Goal: Task Accomplishment & Management: Use online tool/utility

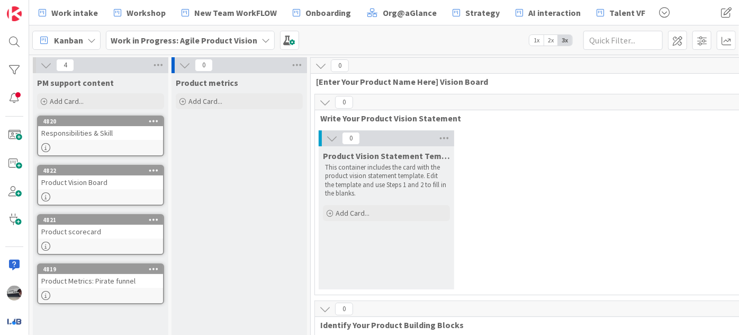
click at [235, 38] on b "Work in Progress: Agile Product Vision" at bounding box center [184, 40] width 147 height 11
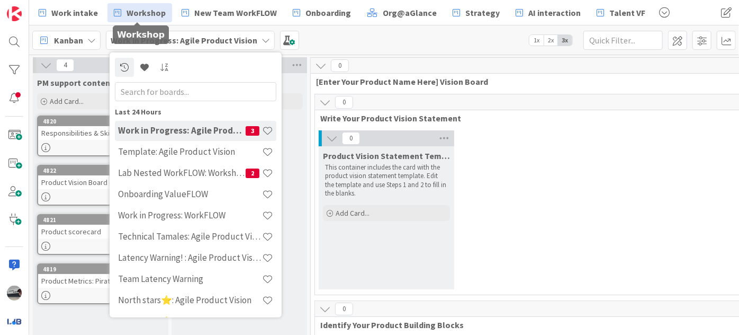
click at [135, 11] on span "Workshop" at bounding box center [146, 12] width 39 height 13
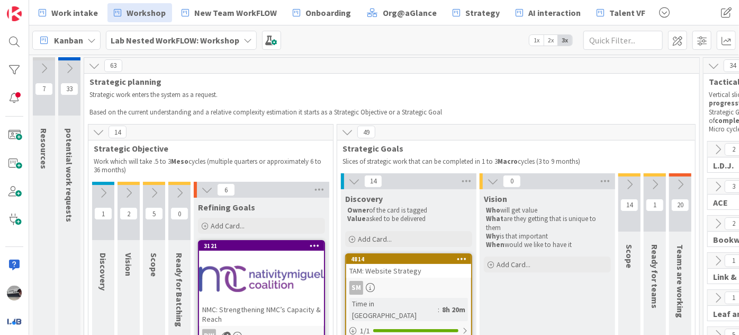
click at [159, 38] on b "Lab Nested WorkFLOW: Workshop" at bounding box center [175, 40] width 129 height 11
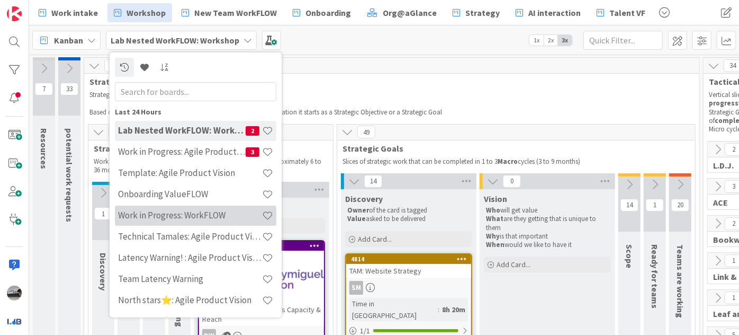
click at [213, 214] on h4 "Work in Progress: WorkFLOW" at bounding box center [190, 215] width 144 height 11
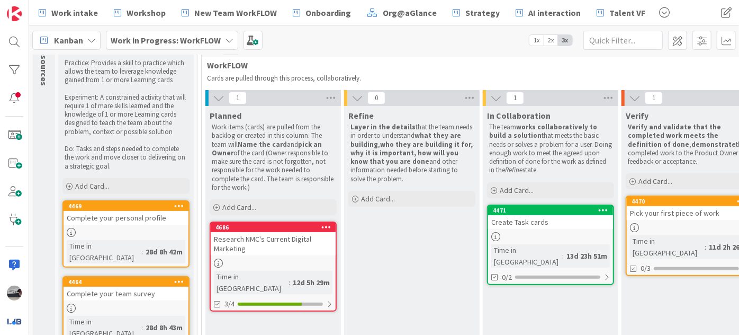
scroll to position [87, 0]
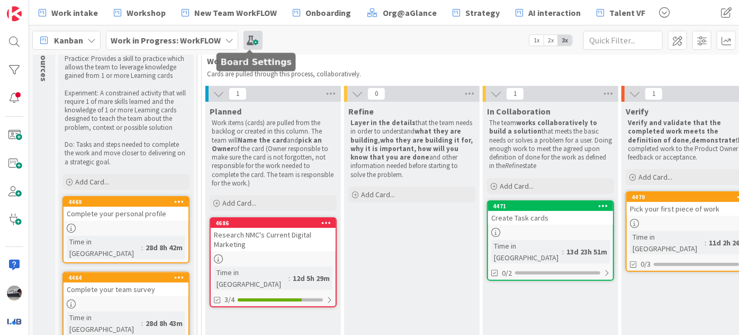
click at [253, 38] on span at bounding box center [253, 40] width 19 height 19
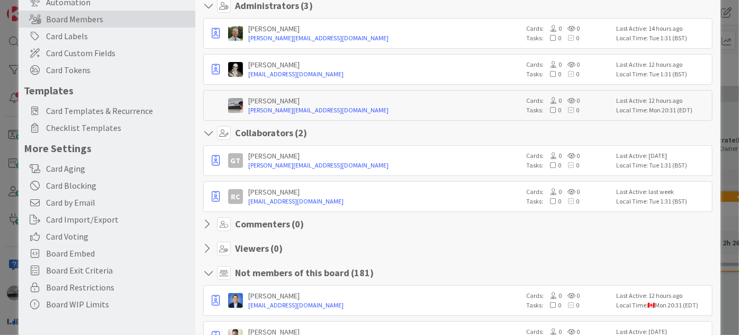
scroll to position [0, 0]
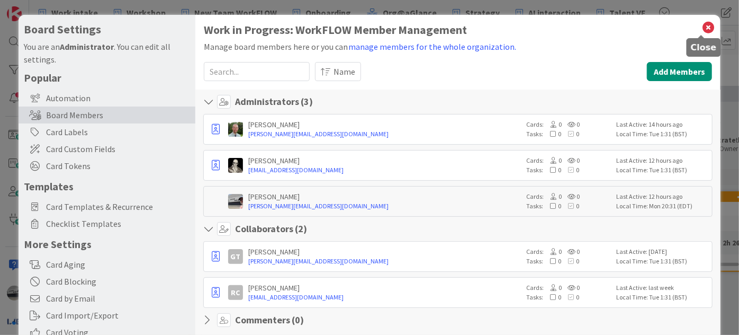
click at [702, 23] on icon at bounding box center [709, 27] width 14 height 15
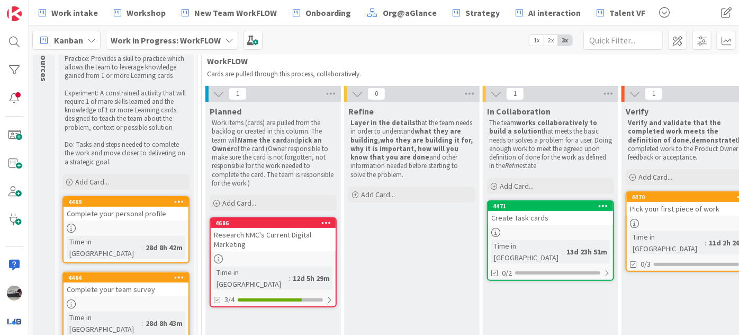
click at [264, 236] on div "Research NMC's Current Digital Marketing" at bounding box center [273, 239] width 125 height 23
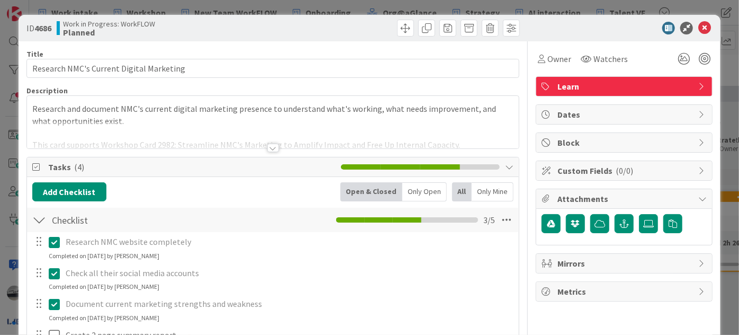
click at [268, 145] on div at bounding box center [273, 148] width 12 height 8
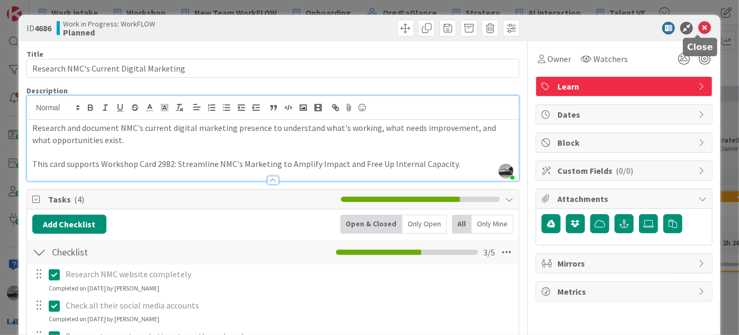
click at [699, 25] on icon at bounding box center [705, 28] width 13 height 13
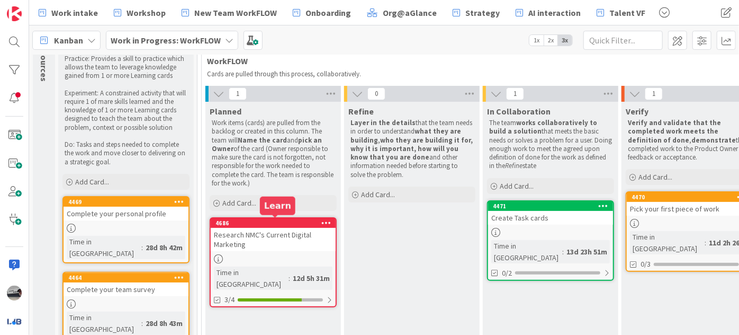
click at [300, 228] on div "Research NMC's Current Digital Marketing" at bounding box center [273, 239] width 125 height 23
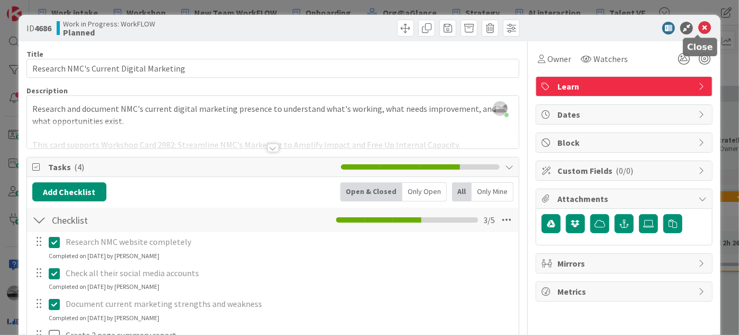
click at [699, 24] on icon at bounding box center [705, 28] width 13 height 13
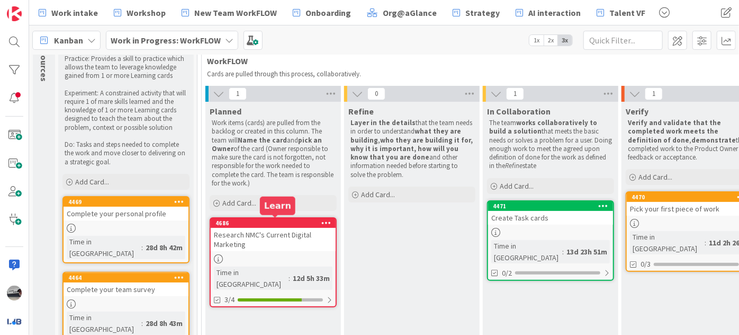
click at [284, 216] on div "Planned Work items (cards) are pulled from the backlog or created in this colum…" at bounding box center [273, 219] width 136 height 234
click at [287, 230] on div "Research NMC's Current Digital Marketing" at bounding box center [273, 239] width 125 height 23
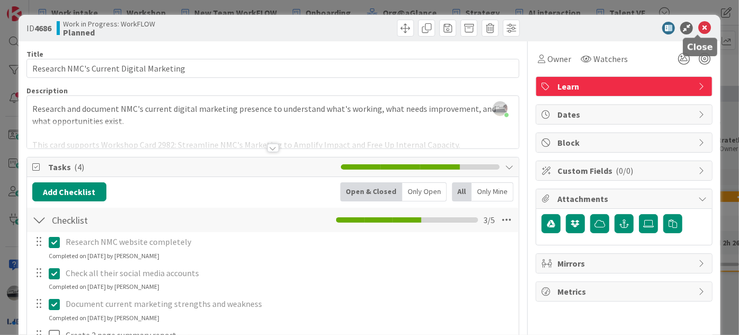
drag, startPoint x: 700, startPoint y: 27, endPoint x: 694, endPoint y: 29, distance: 6.2
click at [700, 27] on icon at bounding box center [705, 28] width 13 height 13
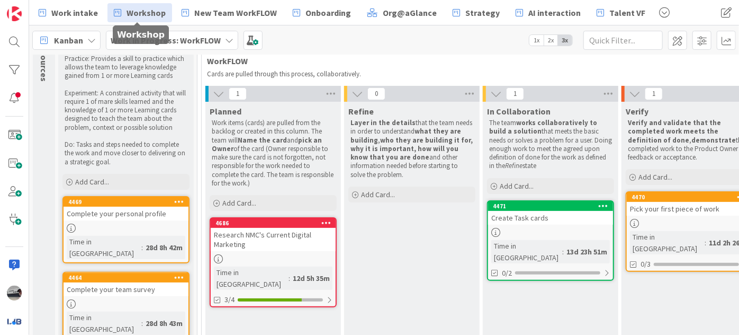
click at [122, 10] on link "Workshop" at bounding box center [140, 12] width 65 height 19
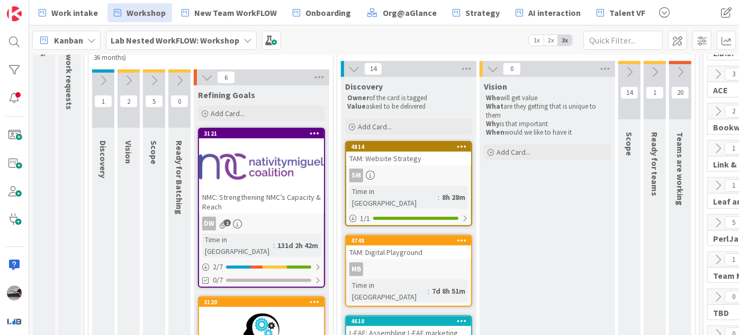
scroll to position [144, 0]
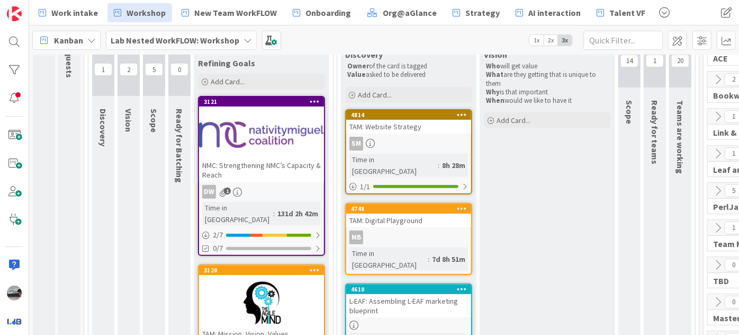
click at [271, 137] on div at bounding box center [261, 135] width 125 height 48
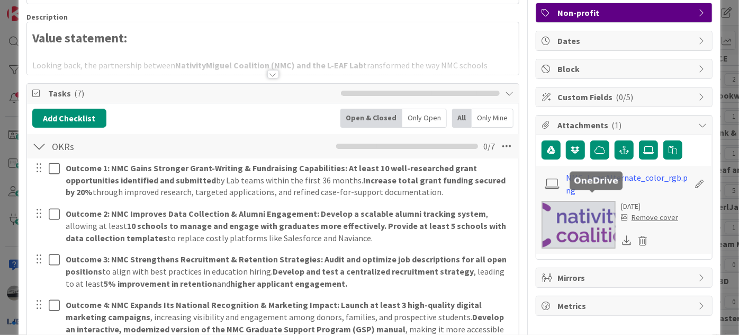
scroll to position [96, 0]
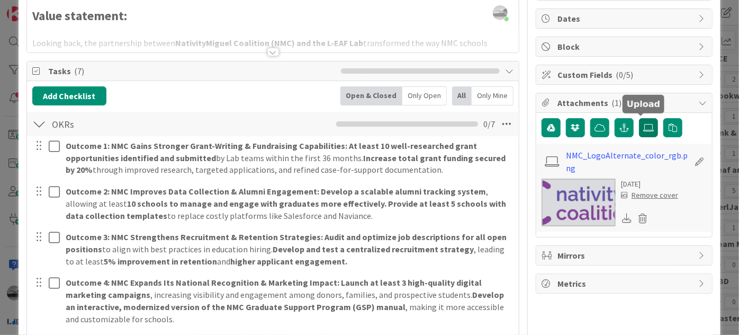
click at [643, 128] on icon at bounding box center [648, 127] width 11 height 8
click at [639, 118] on input "file" at bounding box center [639, 118] width 0 height 0
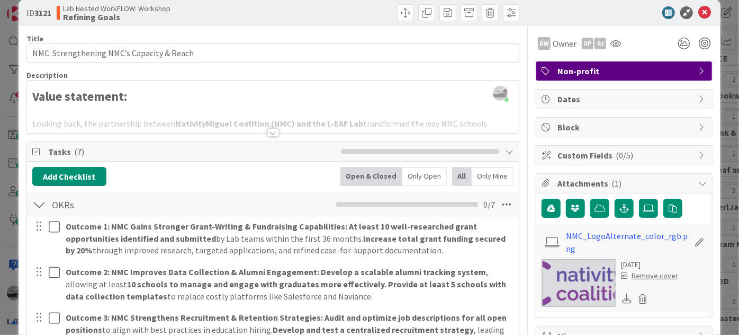
scroll to position [0, 0]
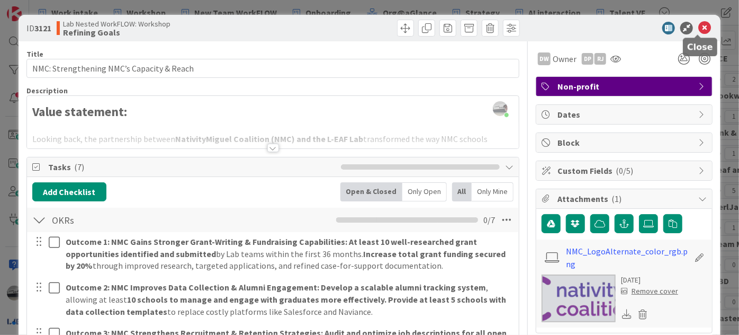
click at [700, 23] on icon at bounding box center [705, 28] width 13 height 13
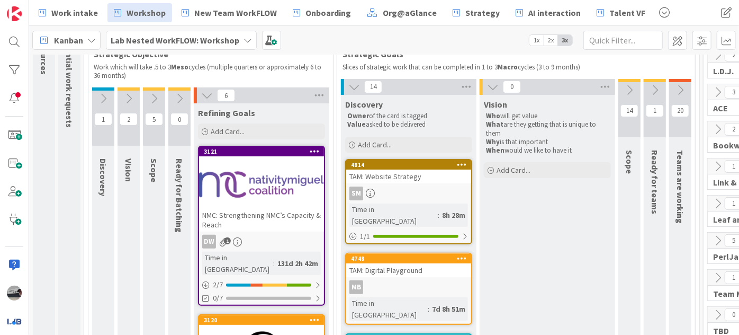
scroll to position [48, 0]
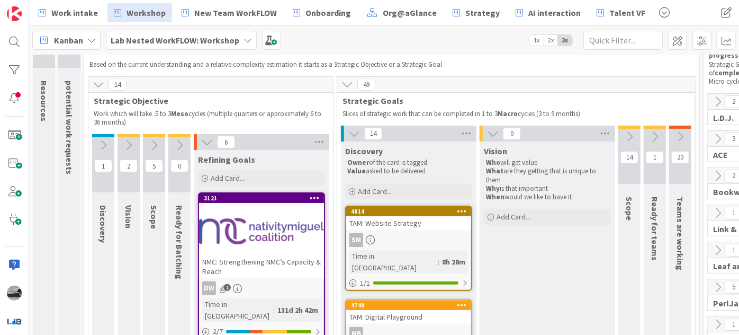
click at [683, 131] on icon at bounding box center [681, 137] width 12 height 12
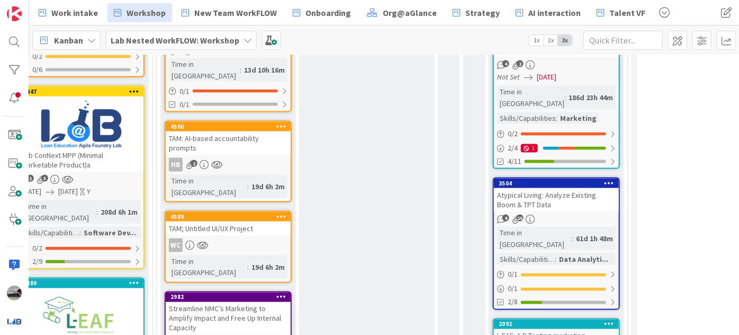
scroll to position [818, 181]
